Goal: Task Accomplishment & Management: Use online tool/utility

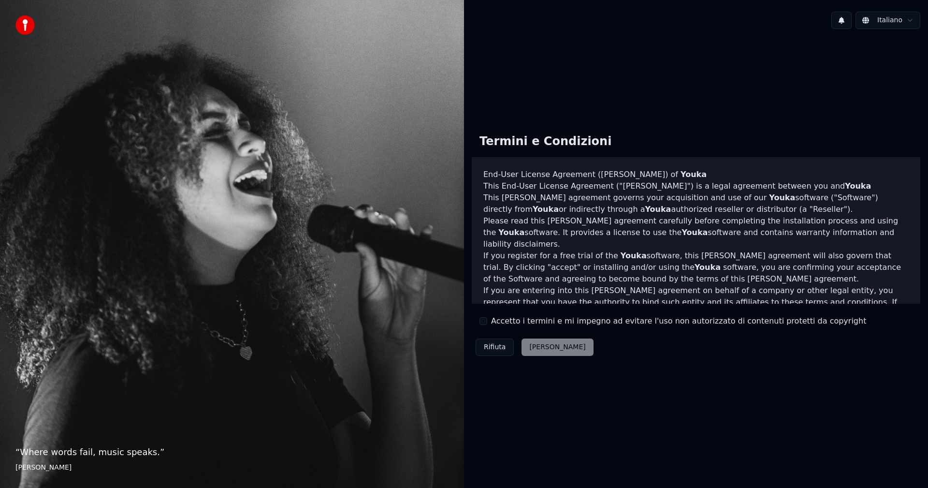
drag, startPoint x: 547, startPoint y: 369, endPoint x: 537, endPoint y: 353, distance: 18.9
click at [544, 365] on div "Termini e Condizioni End-User License Agreement (EULA) of Youka This End-User L…" at bounding box center [696, 243] width 464 height 412
click at [533, 341] on div "Rifiuta Accetta" at bounding box center [535, 346] width 126 height 25
click at [541, 337] on div "Rifiuta Accetta" at bounding box center [535, 346] width 126 height 25
click at [487, 327] on div "Termini e Condizioni End-User License Agreement (EULA) of Youka This End-User L…" at bounding box center [696, 242] width 448 height 233
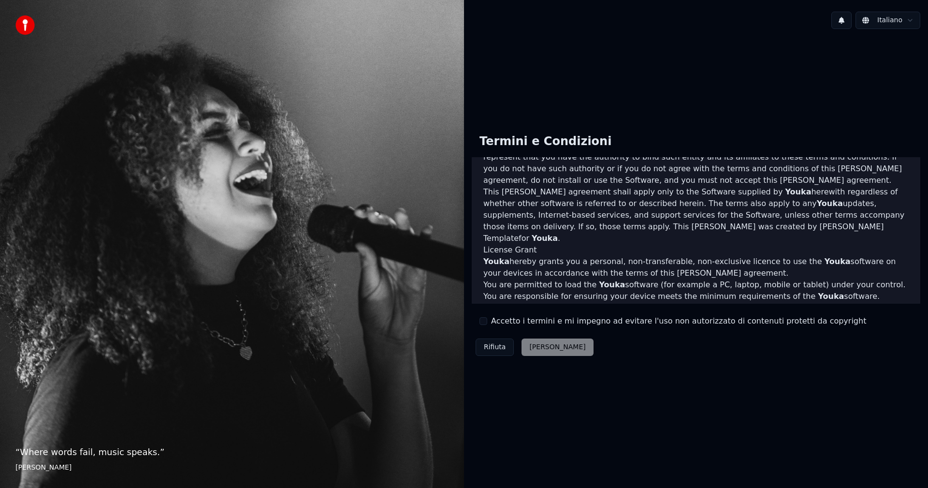
scroll to position [387, 0]
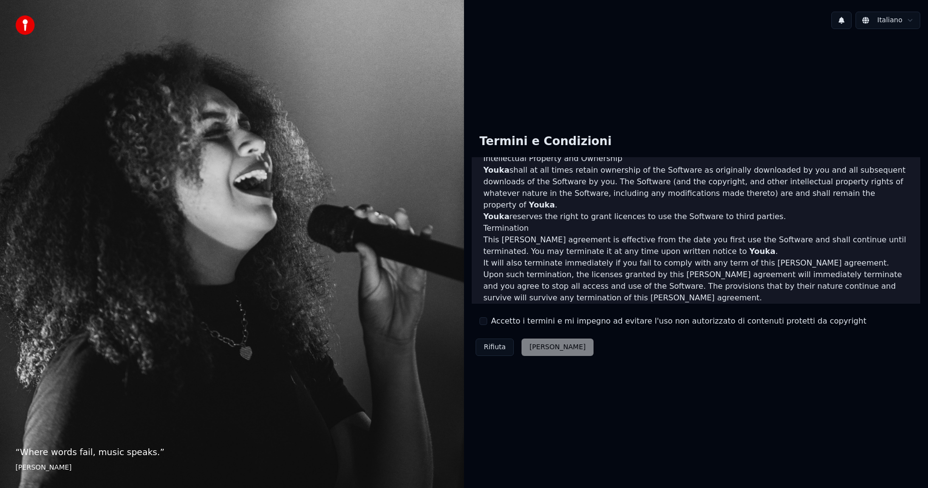
click at [484, 320] on button "Accetto i termini e mi impegno ad evitare l'uso non autorizzato di contenuti pr…" at bounding box center [483, 321] width 8 height 8
click at [535, 345] on button "Accetta" at bounding box center [557, 346] width 72 height 17
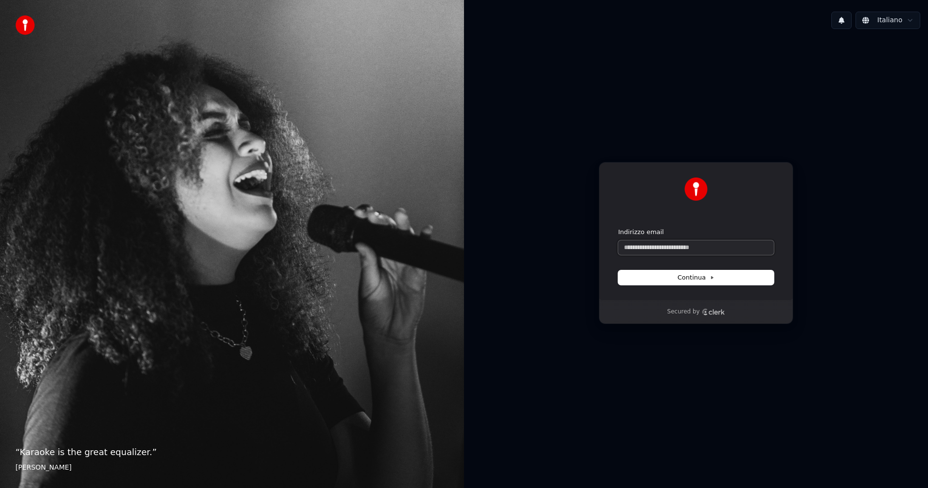
click at [700, 245] on input "Indirizzo email" at bounding box center [696, 247] width 156 height 14
type input "*"
click at [618, 228] on button "submit" at bounding box center [618, 228] width 0 height 0
type input "**********"
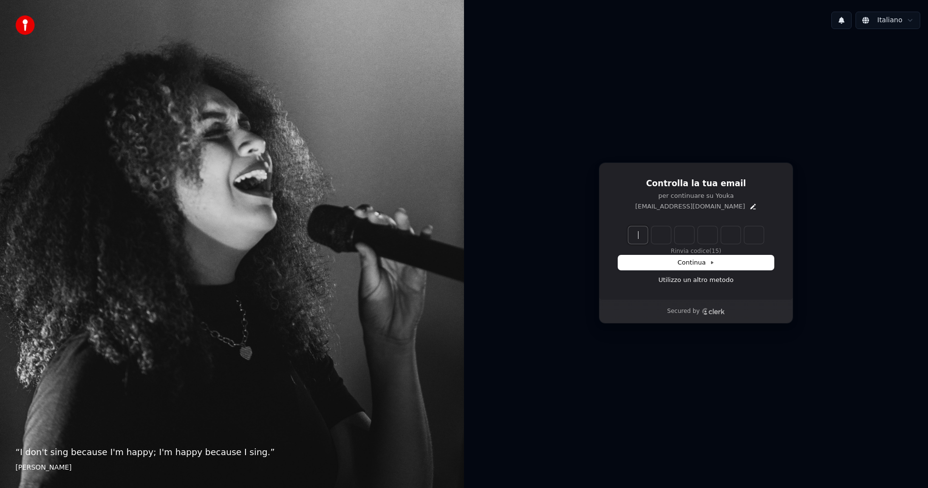
click at [641, 228] on input "Enter verification code" at bounding box center [705, 234] width 155 height 17
type input "******"
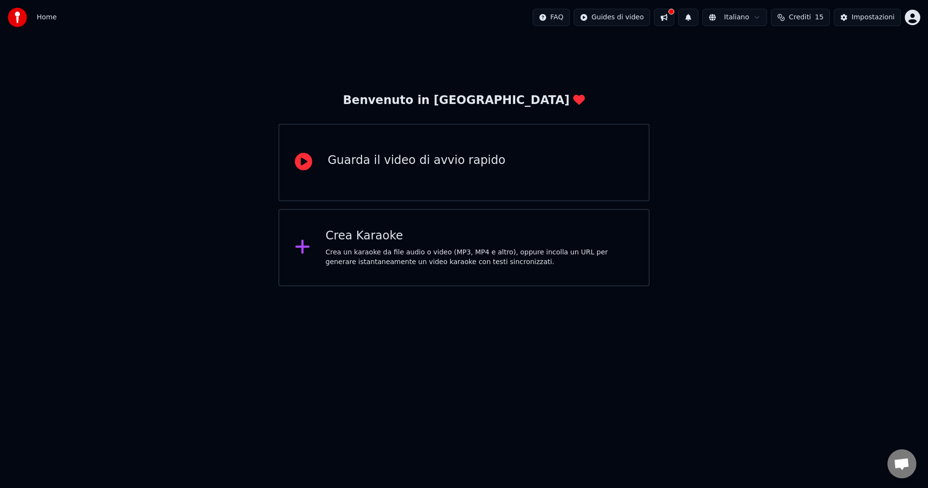
click at [281, 248] on div "Crea Karaoke Crea un karaoke da file audio o video (MP3, MP4 e altro), oppure i…" at bounding box center [463, 247] width 371 height 77
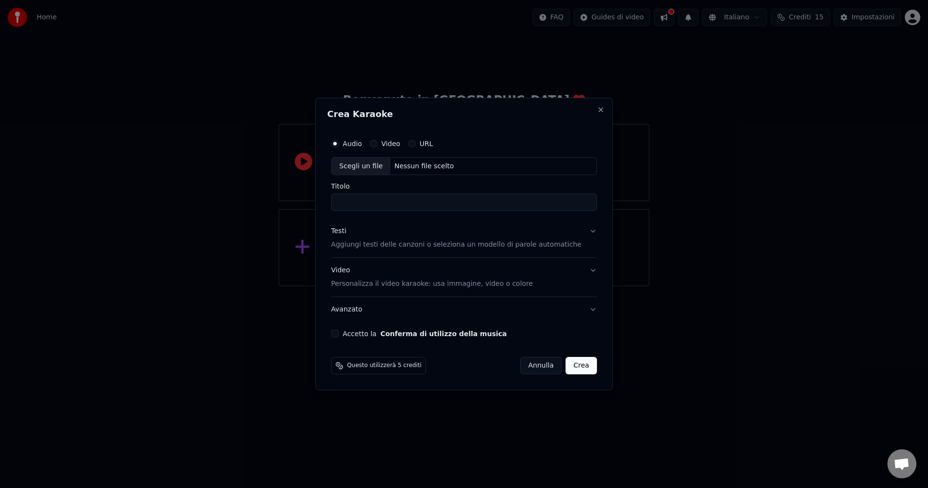
click at [370, 207] on input "Titolo" at bounding box center [464, 202] width 266 height 17
type input "**********"
click at [561, 252] on button "Testi Aggiungi testi delle canzoni o seleziona un modello di parole automatiche" at bounding box center [464, 238] width 266 height 39
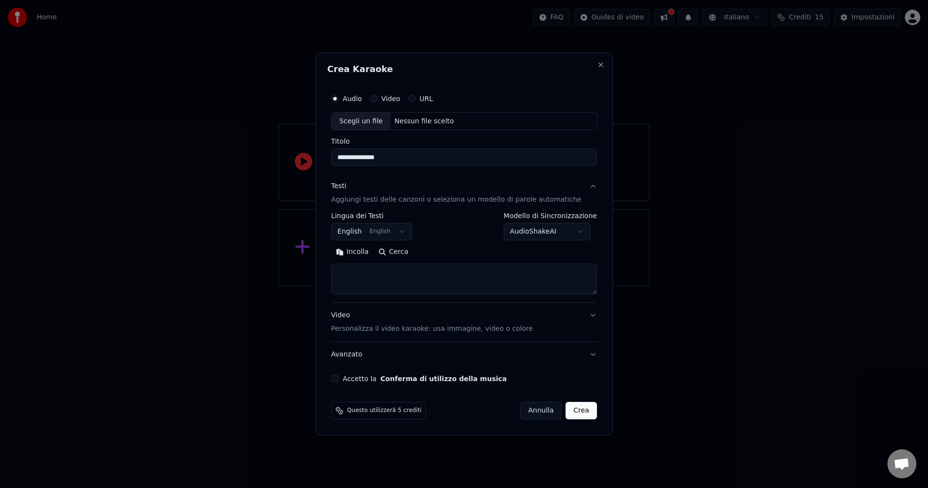
click at [412, 265] on textarea at bounding box center [464, 279] width 266 height 31
click at [360, 253] on button "Incolla" at bounding box center [352, 252] width 43 height 15
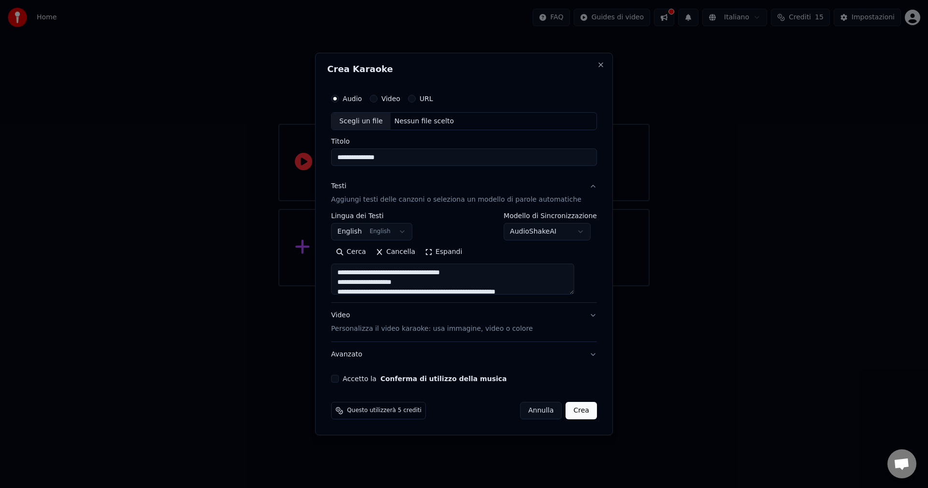
type textarea "**********"
click at [411, 231] on button "English English" at bounding box center [371, 231] width 81 height 17
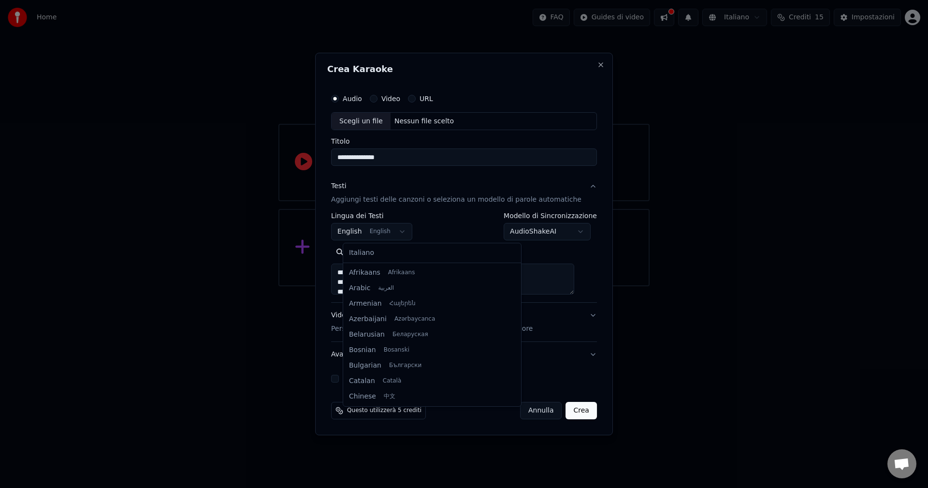
scroll to position [77, 0]
select select "**"
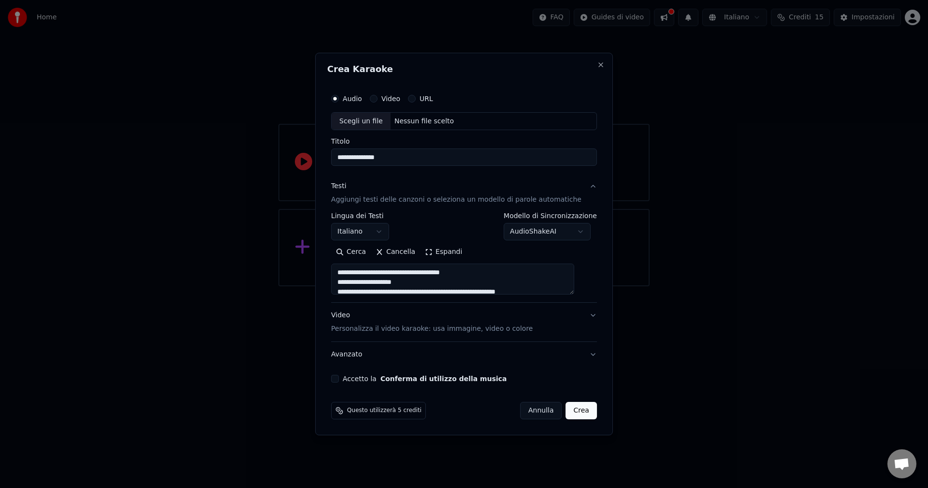
click at [339, 379] on button "Accetto la Conferma di utilizzo della musica" at bounding box center [335, 379] width 8 height 8
click at [586, 354] on div "**********" at bounding box center [464, 236] width 274 height 302
click at [376, 117] on div "Scegli un file" at bounding box center [361, 121] width 59 height 17
click at [373, 120] on div "Scegli un file" at bounding box center [361, 121] width 59 height 17
click at [381, 120] on div "Scegli un file" at bounding box center [361, 121] width 59 height 17
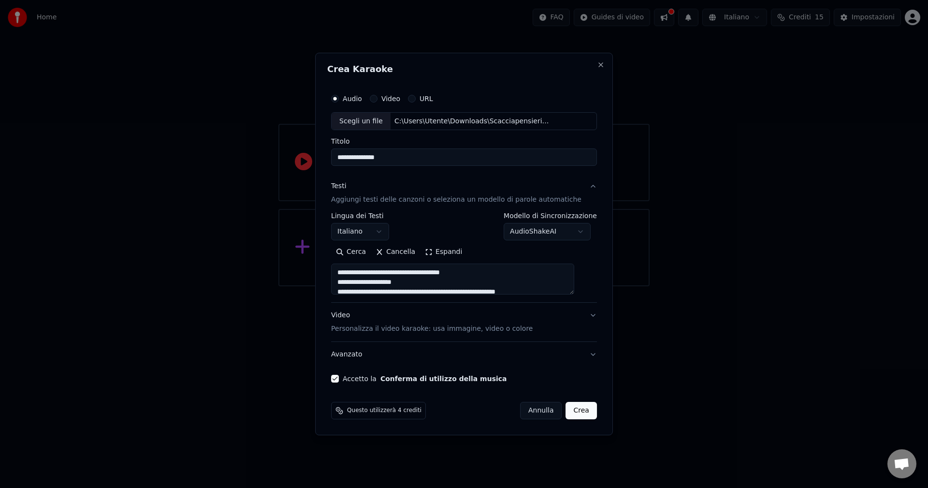
click at [571, 409] on button "Crea" at bounding box center [581, 410] width 31 height 17
type textarea "**********"
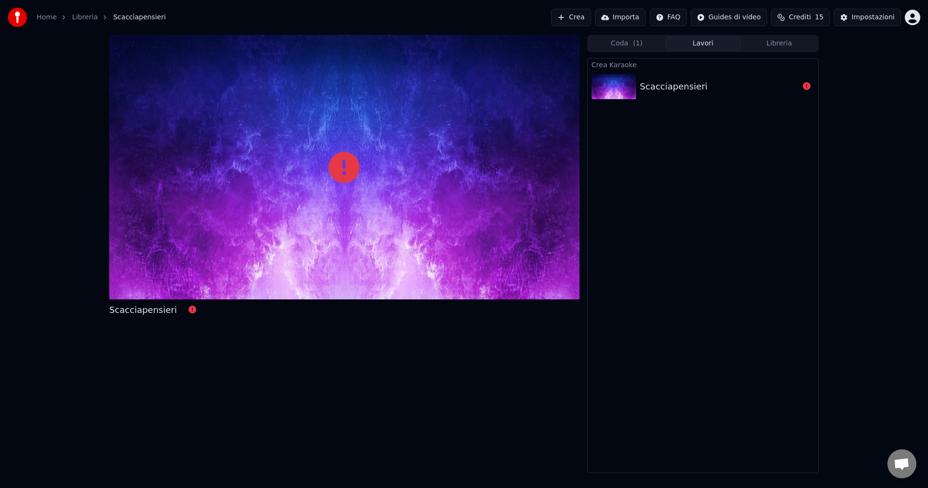
click at [767, 81] on div "Scacciapensieri" at bounding box center [719, 87] width 159 height 14
click at [809, 86] on icon at bounding box center [807, 86] width 8 height 8
drag, startPoint x: 635, startPoint y: 39, endPoint x: 635, endPoint y: 46, distance: 7.3
click at [635, 46] on span "( 1 )" at bounding box center [638, 44] width 10 height 10
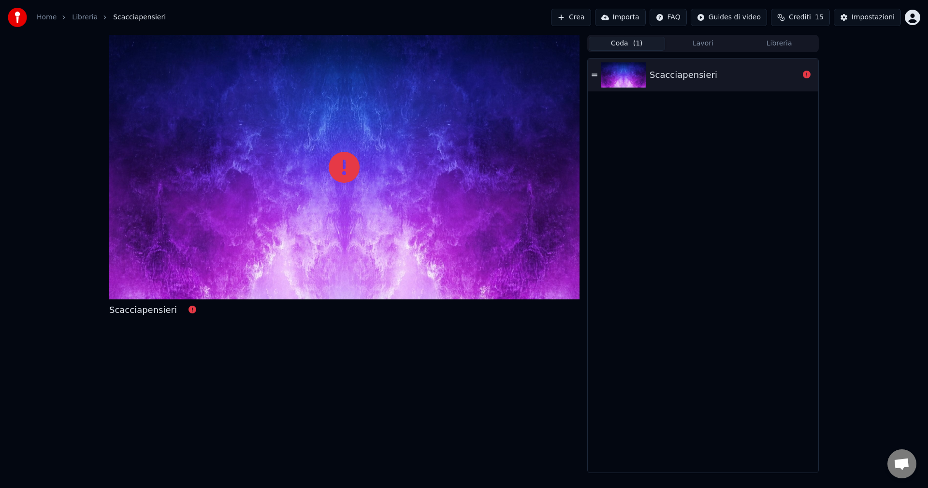
click at [598, 73] on div "Scacciapensieri" at bounding box center [703, 74] width 231 height 33
click at [641, 72] on img at bounding box center [623, 74] width 44 height 25
click at [803, 80] on button at bounding box center [807, 75] width 8 height 12
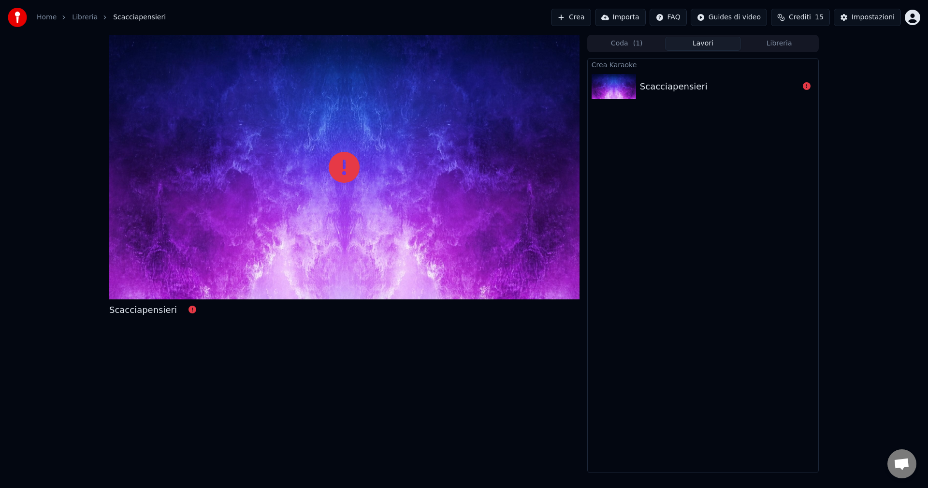
drag, startPoint x: 710, startPoint y: 42, endPoint x: 707, endPoint y: 50, distance: 8.4
click at [707, 50] on button "Lavori" at bounding box center [703, 44] width 76 height 14
click at [762, 45] on button "Libreria" at bounding box center [779, 44] width 76 height 14
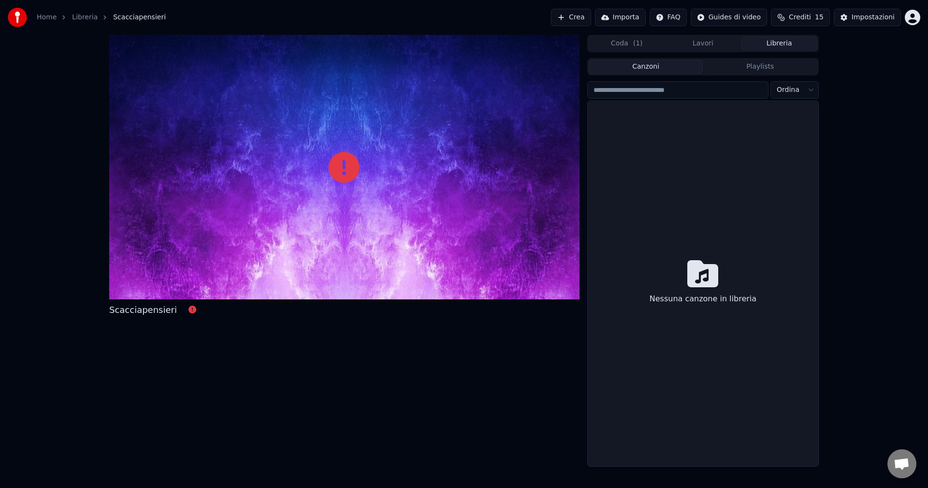
click at [697, 41] on button "Lavori" at bounding box center [703, 44] width 76 height 14
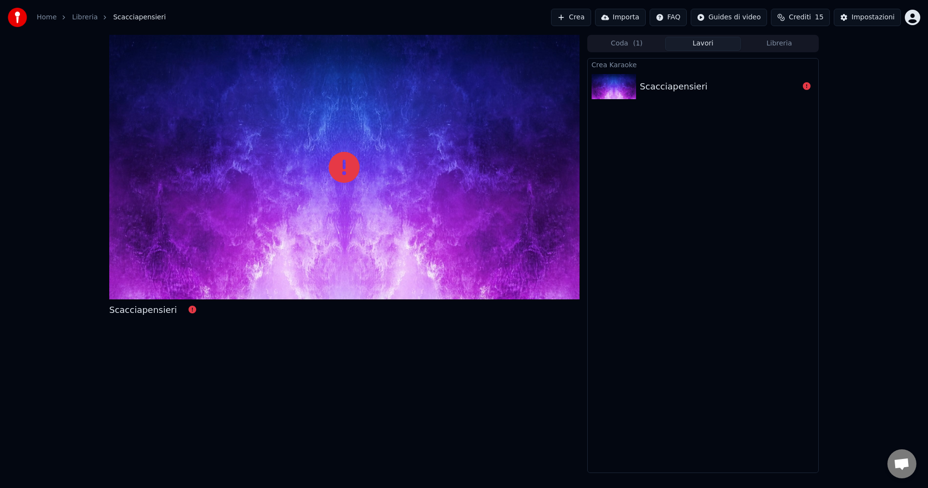
click at [578, 20] on button "Crea" at bounding box center [571, 17] width 40 height 17
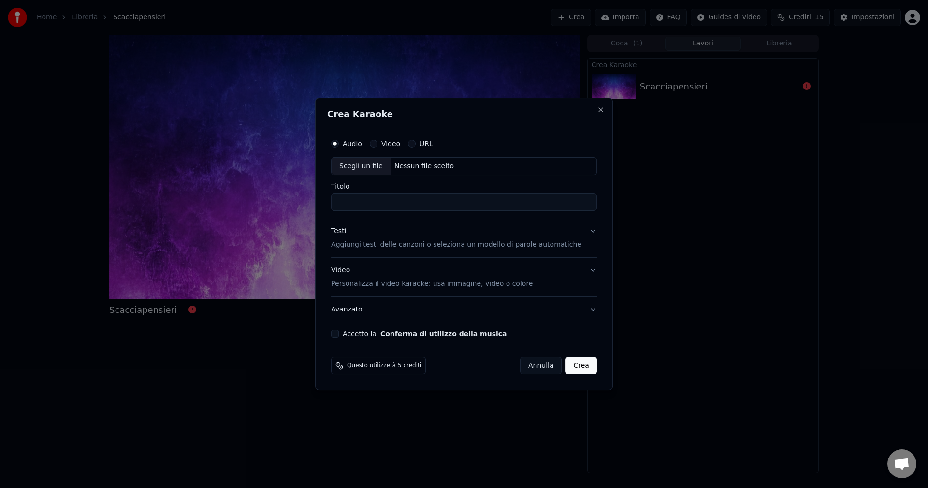
click at [520, 367] on button "Annulla" at bounding box center [541, 365] width 42 height 17
